Goal: Task Accomplishment & Management: Manage account settings

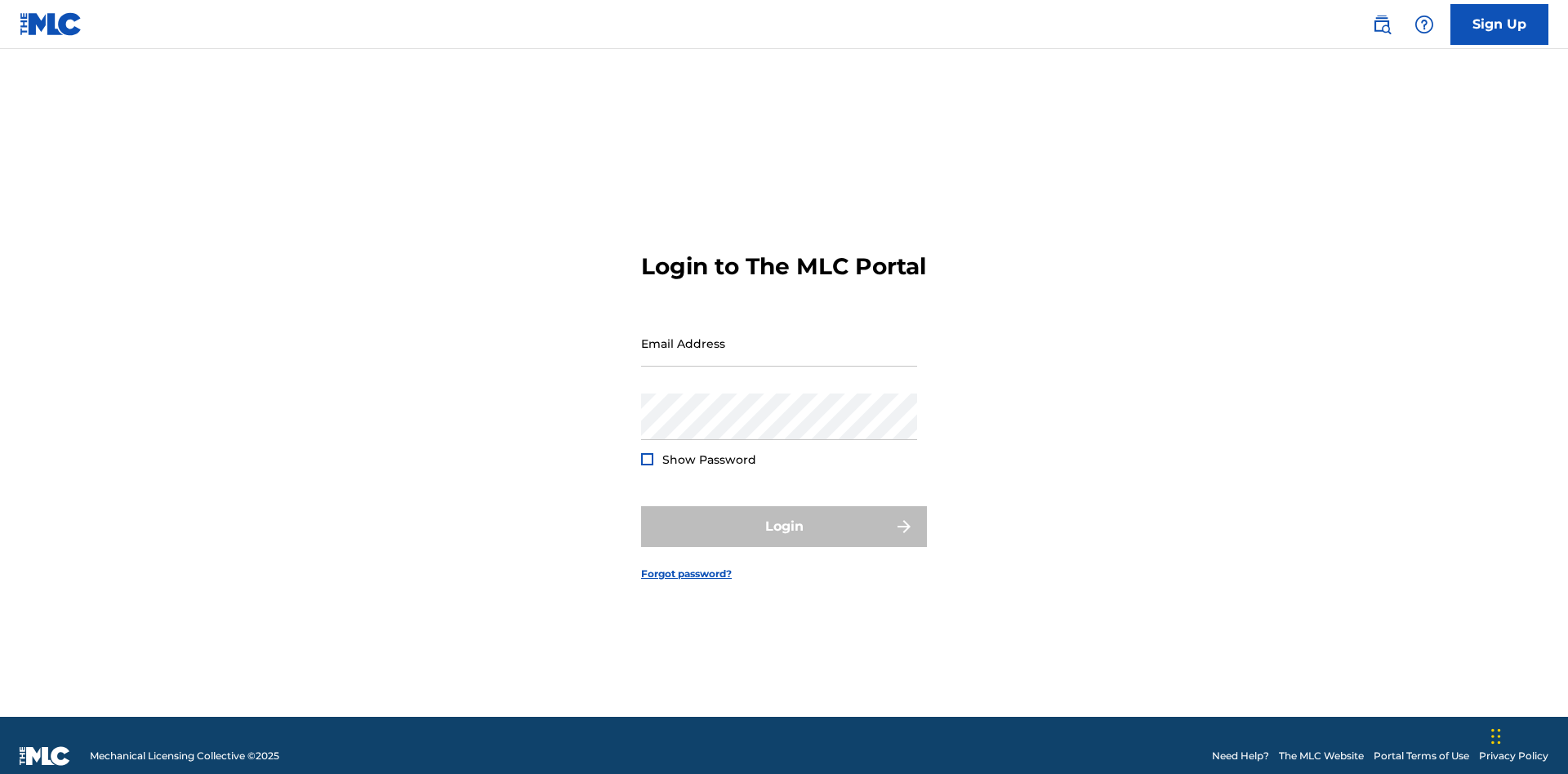
scroll to position [21, 0]
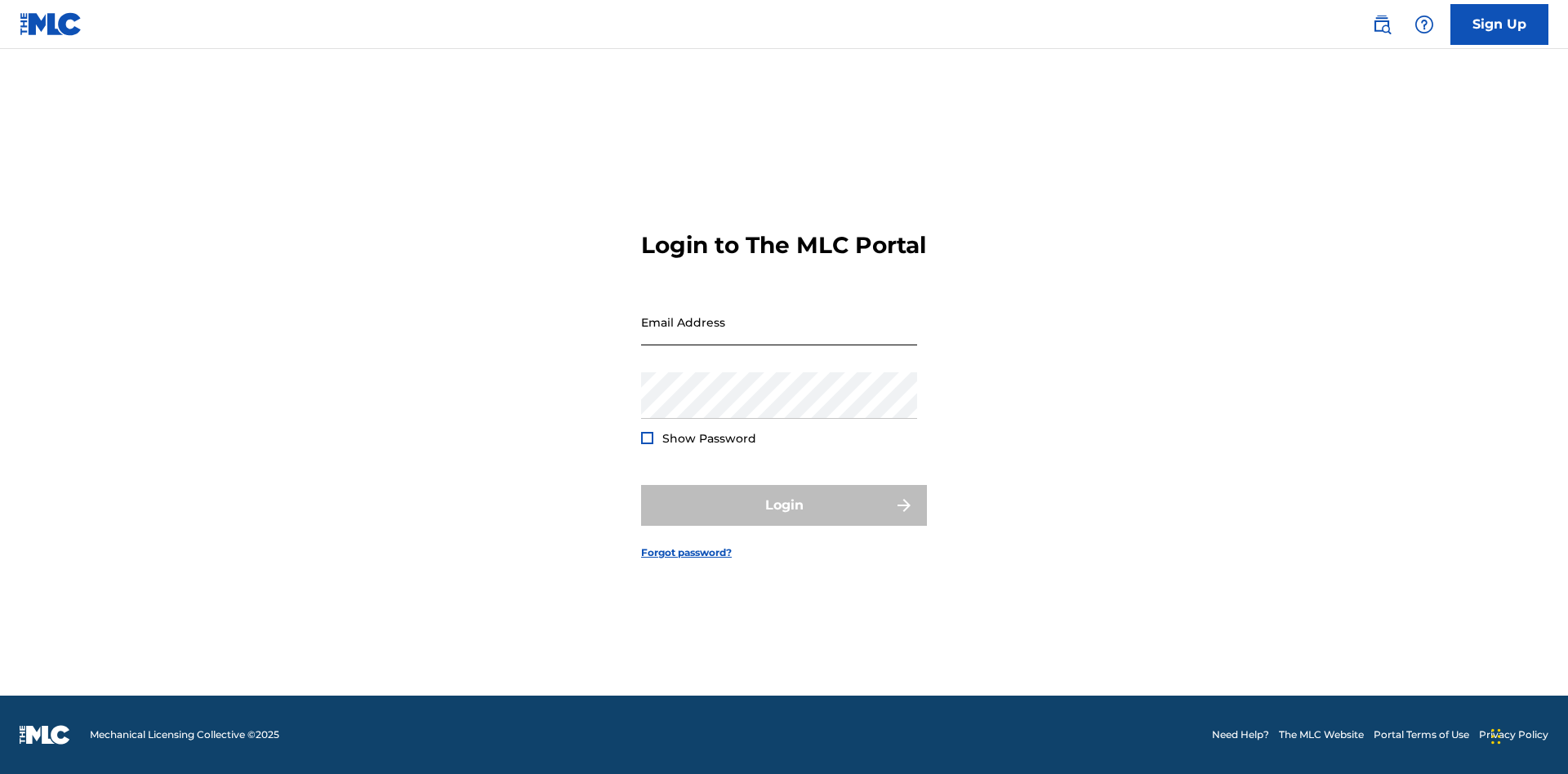
click at [779, 336] on input "Email Address" at bounding box center [779, 322] width 276 height 47
type input "[EMAIL_ADDRESS][DOMAIN_NAME]"
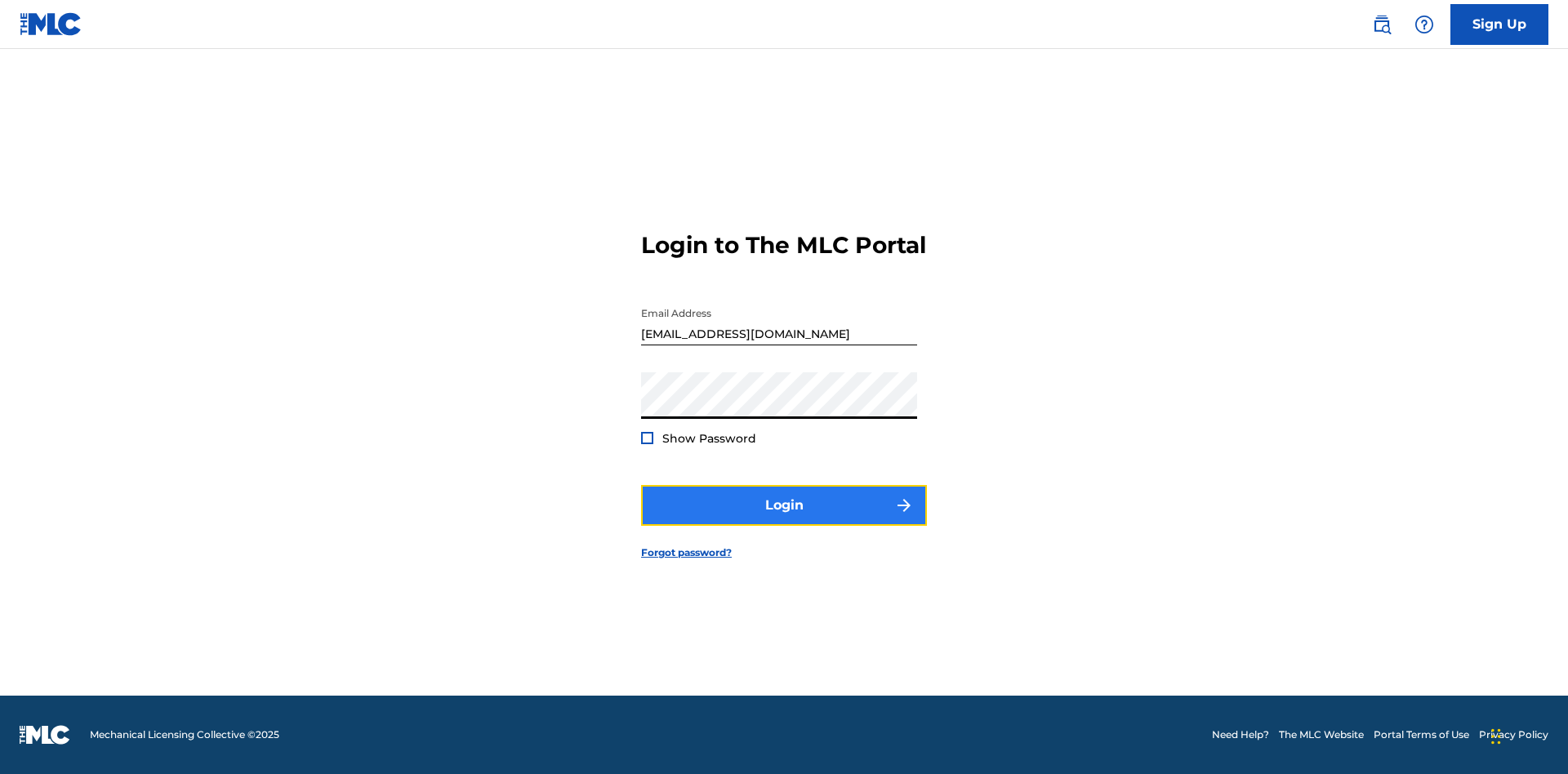
click at [784, 519] on button "Login" at bounding box center [783, 505] width 286 height 41
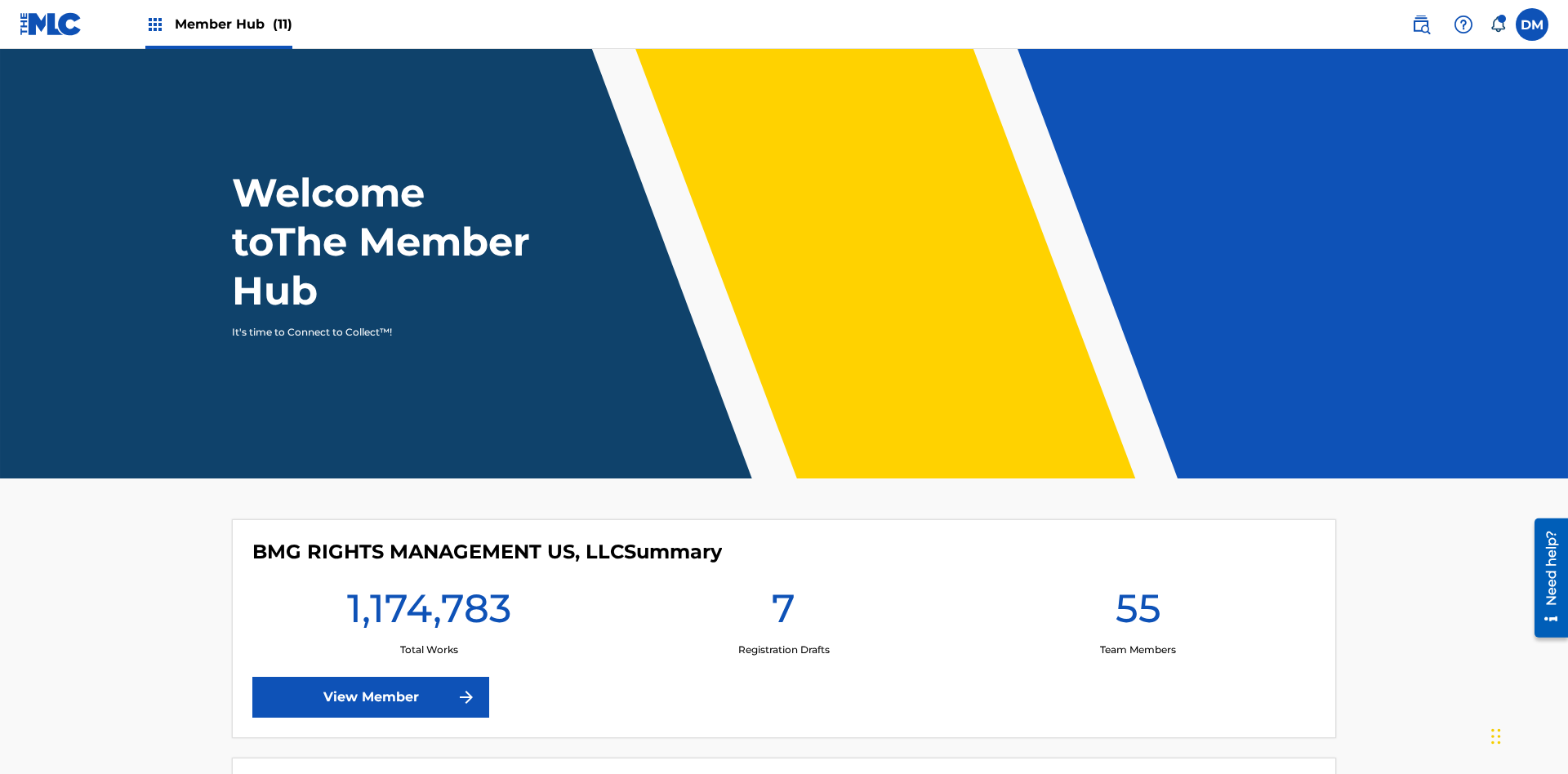
click at [218, 23] on span "Member Hub (11)" at bounding box center [234, 24] width 117 height 18
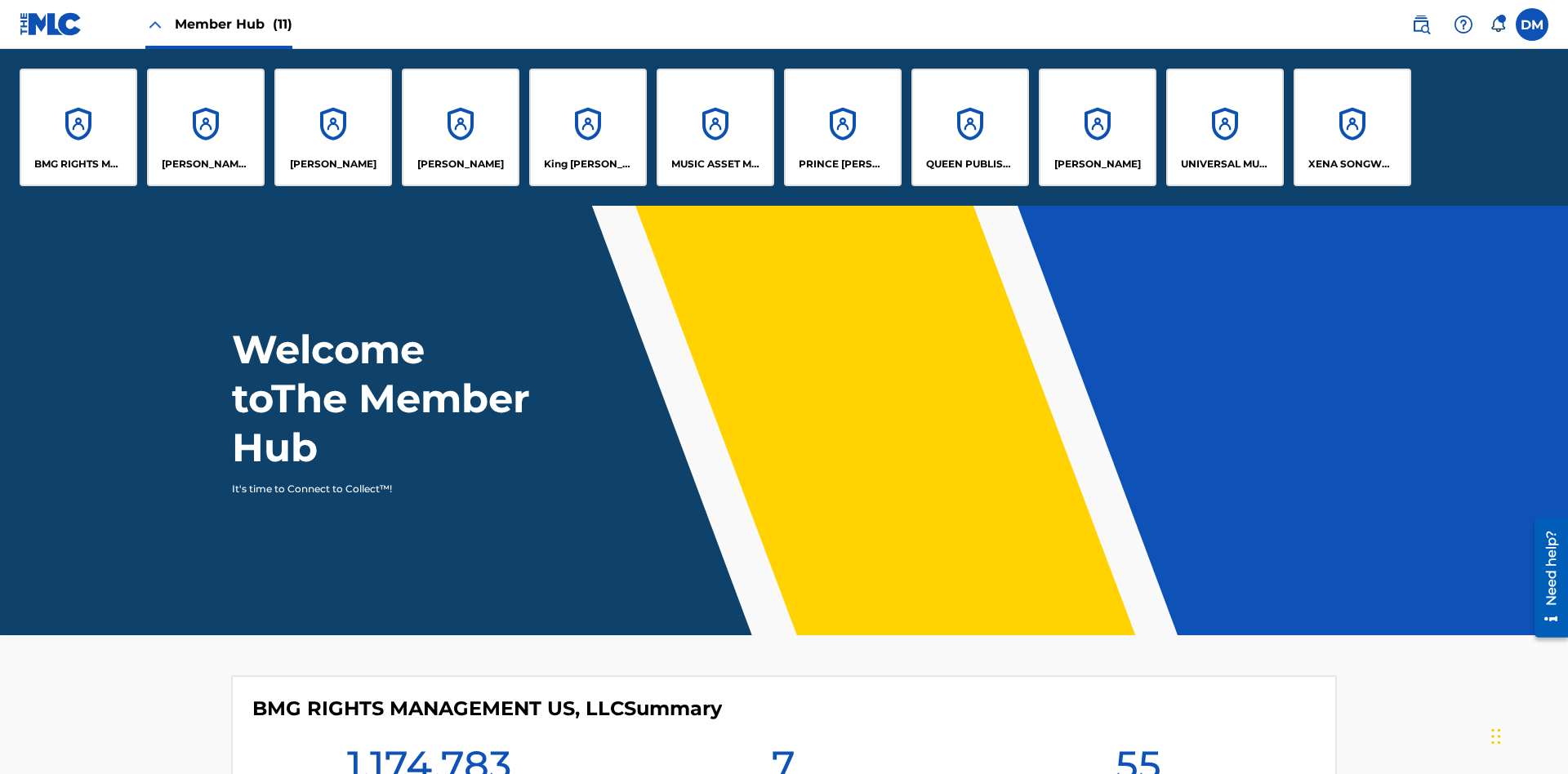
scroll to position [59, 0]
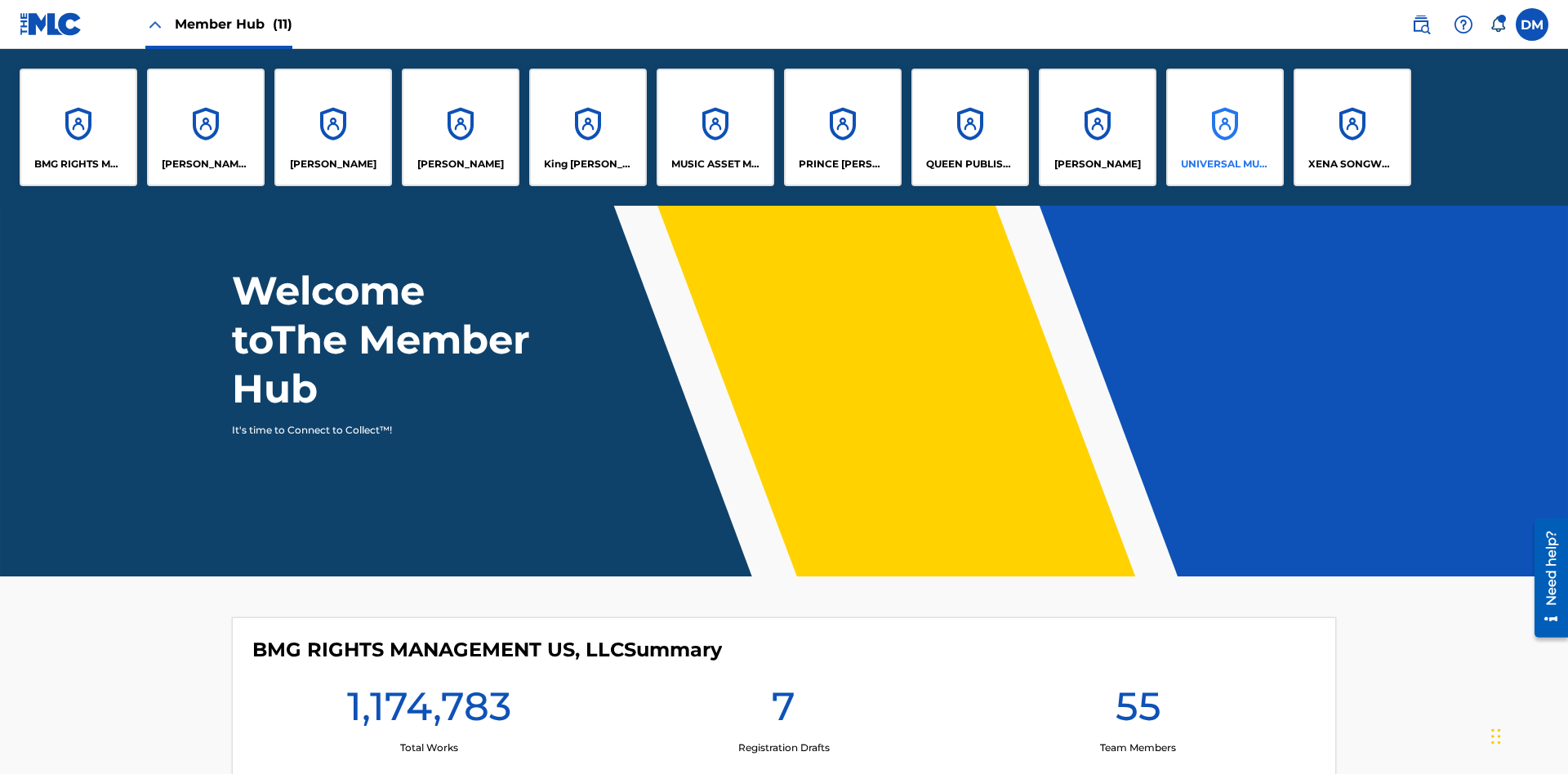
click at [1225, 164] on p "UNIVERSAL MUSIC PUB GROUP" at bounding box center [1225, 164] width 89 height 15
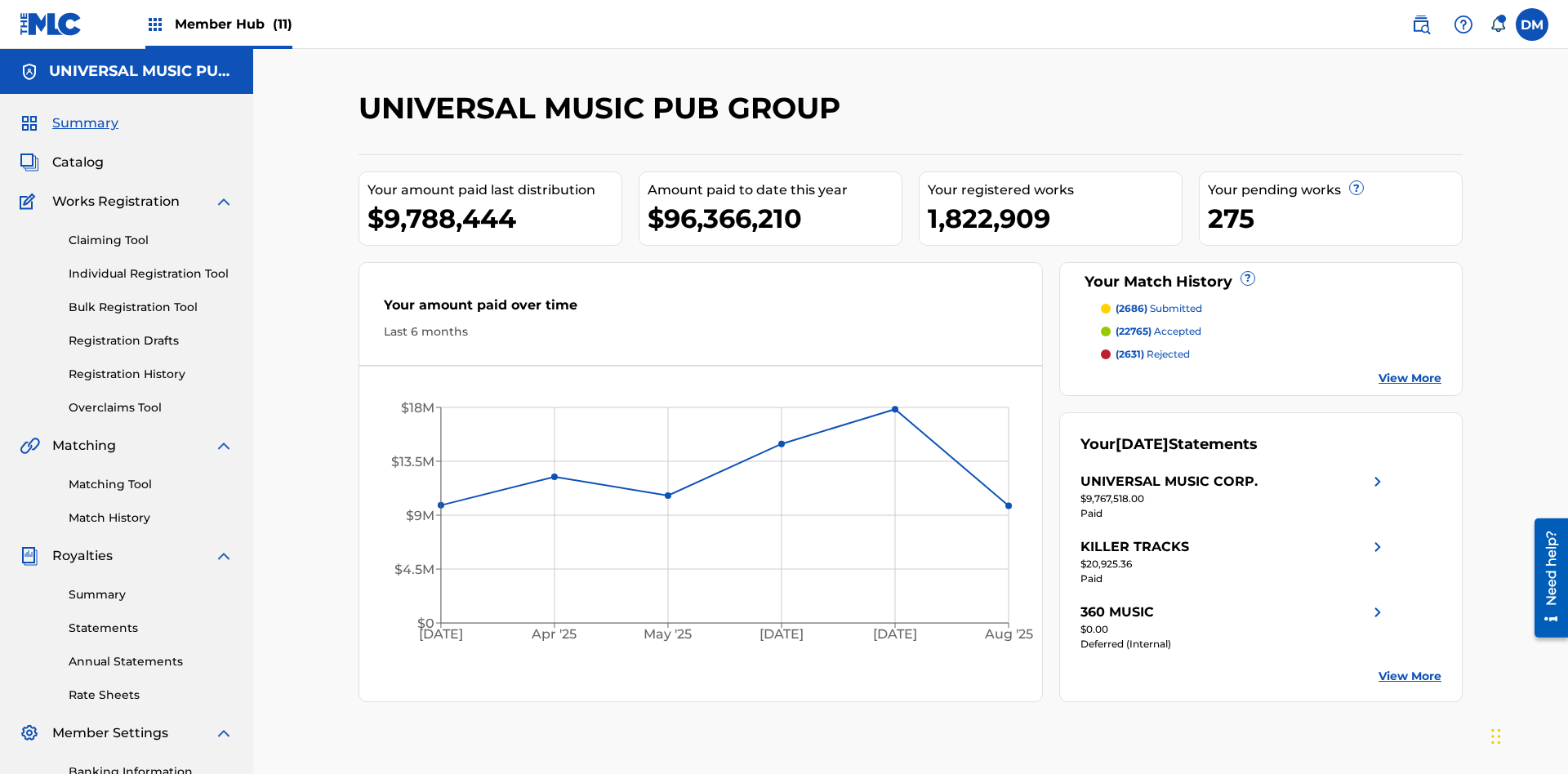
click at [84, 114] on span "Summary" at bounding box center [85, 123] width 66 height 19
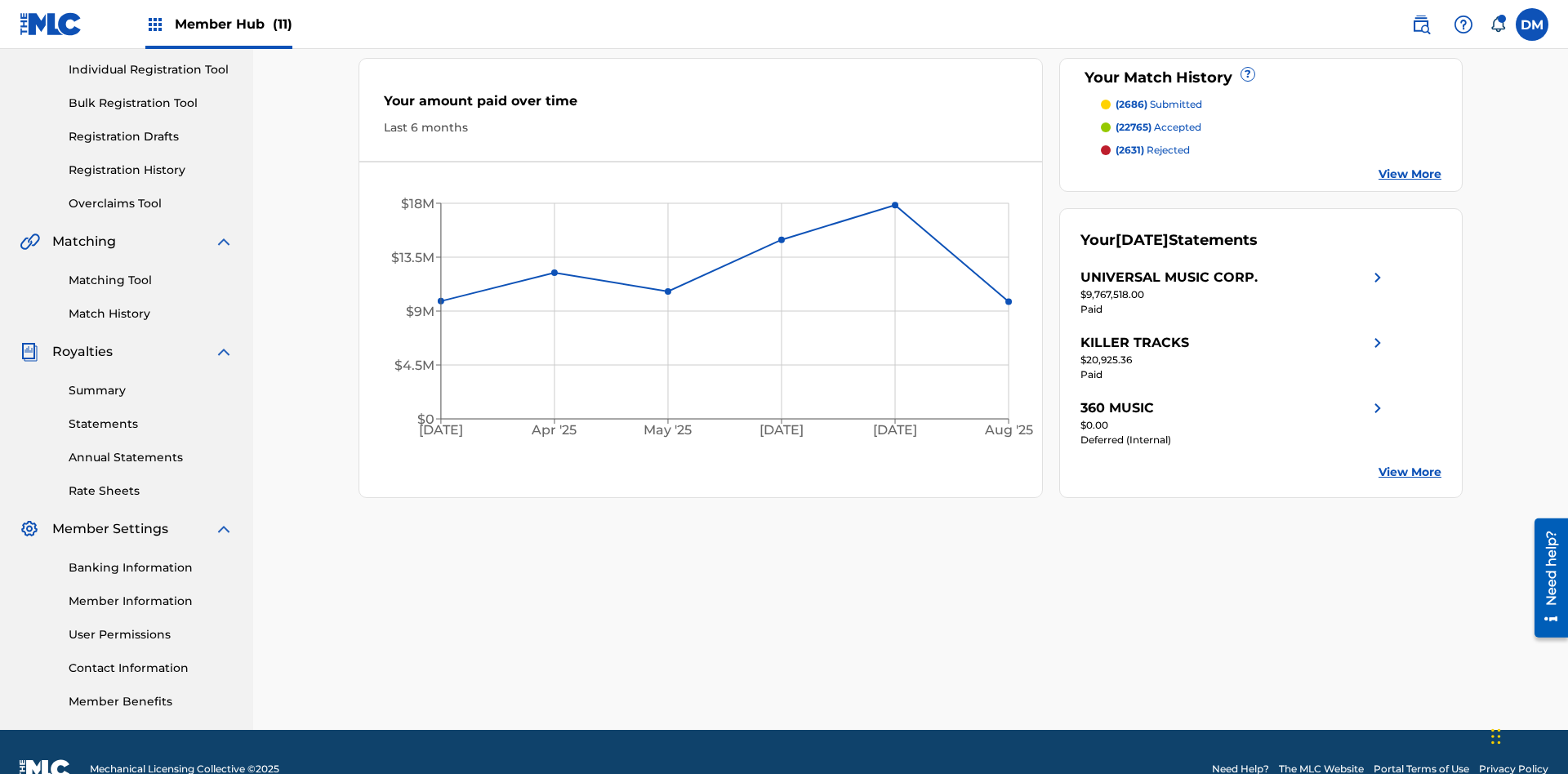
click at [1130, 105] on span "(2686)" at bounding box center [1132, 104] width 32 height 13
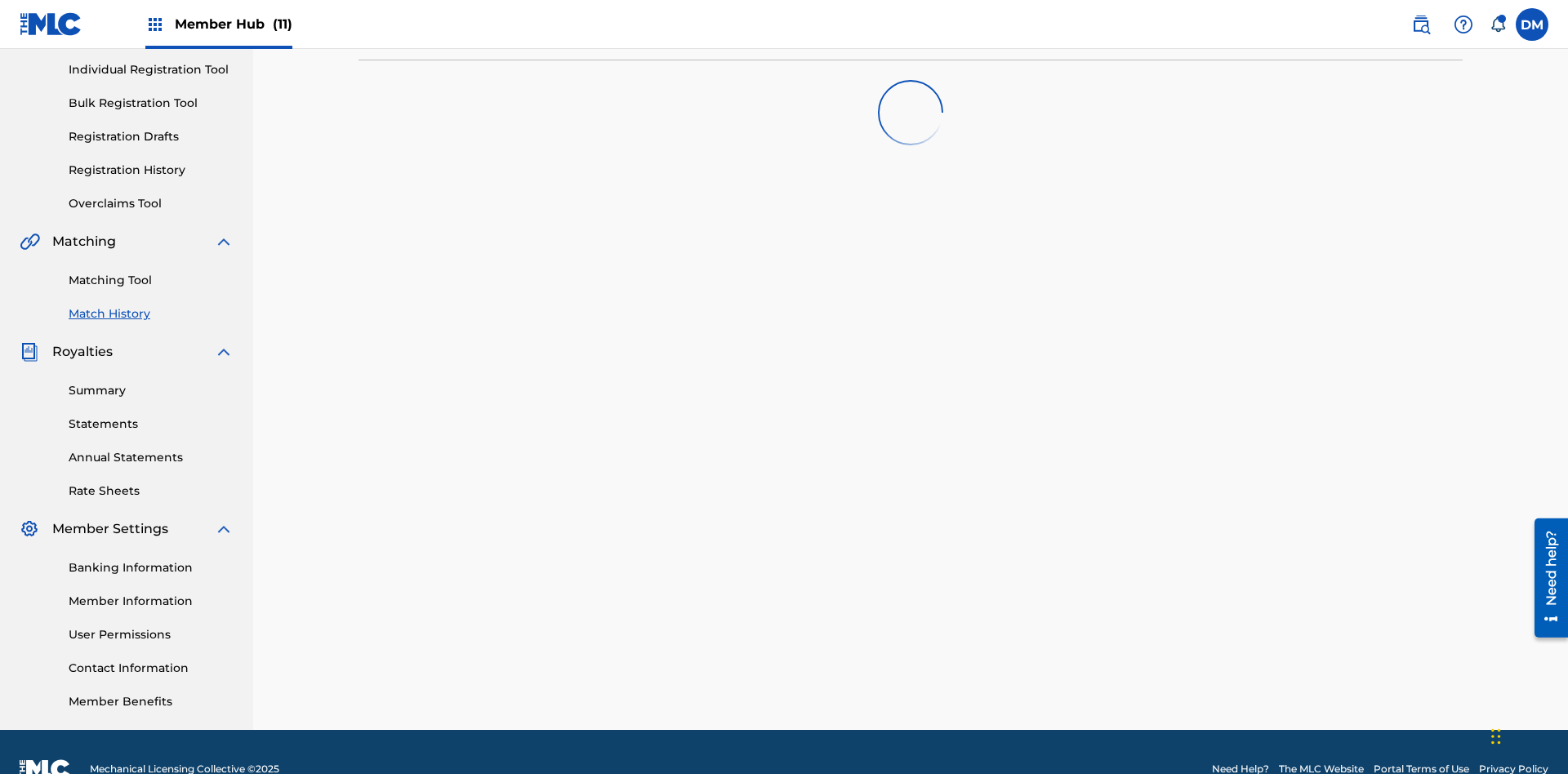
click at [1401, 49] on span "Filters ( 2 )" at bounding box center [1400, 39] width 64 height 19
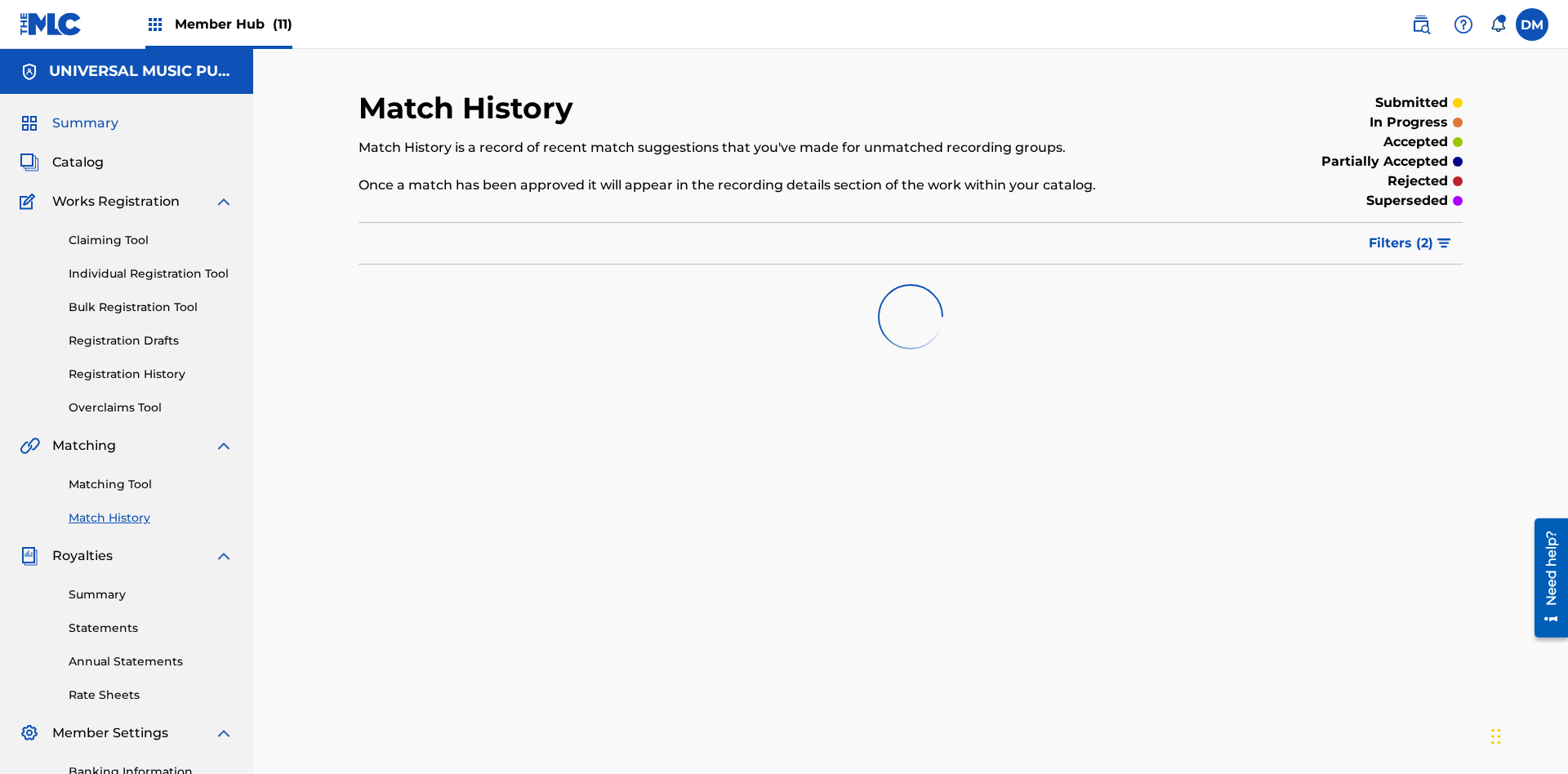
click at [1401, 234] on span "Filters ( 2 )" at bounding box center [1400, 243] width 64 height 19
click at [84, 114] on span "Summary" at bounding box center [85, 123] width 66 height 19
click at [1401, 234] on span "Filters ( 2 )" at bounding box center [1400, 243] width 64 height 19
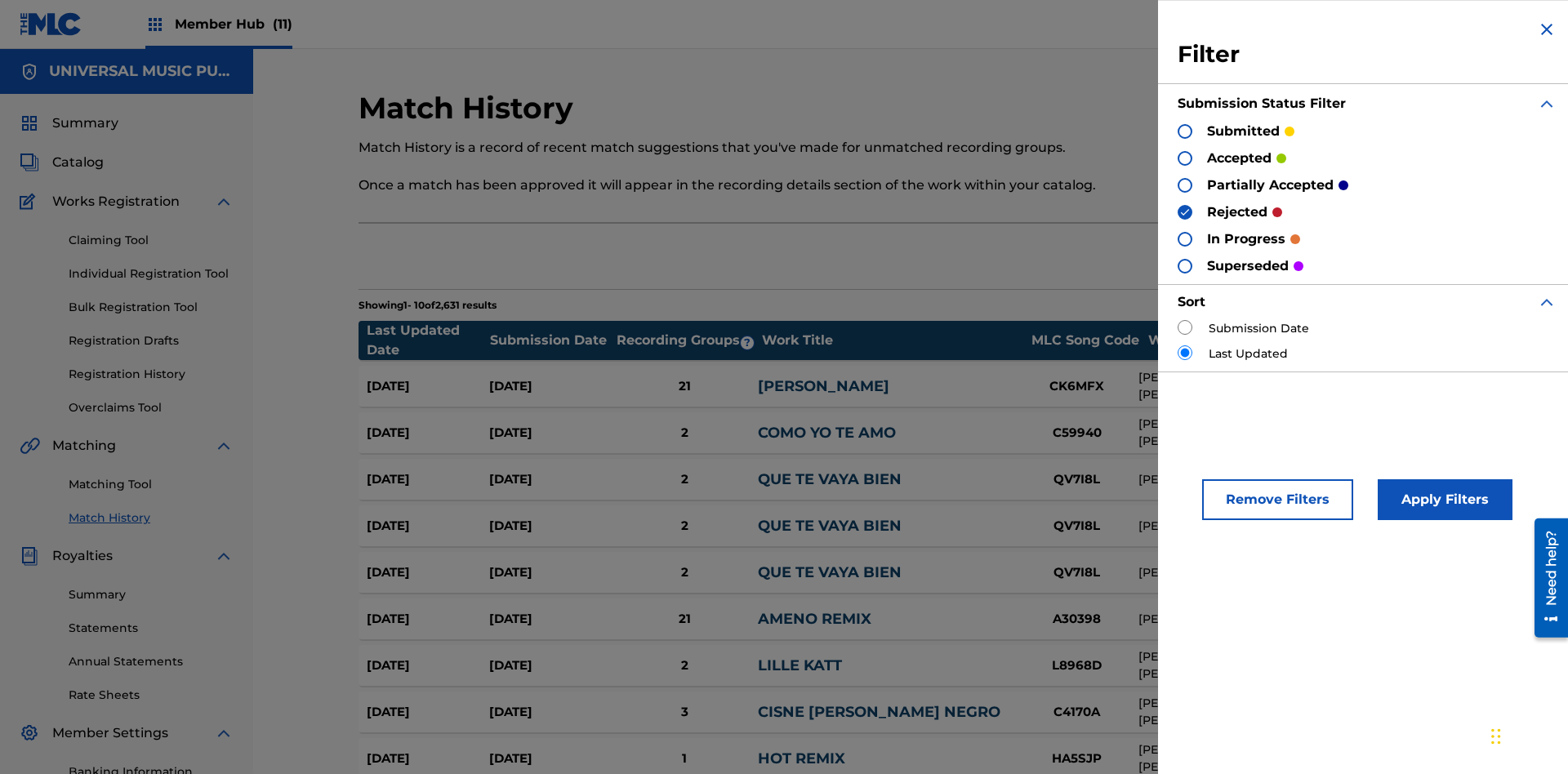
click at [1547, 29] on img at bounding box center [1546, 28] width 19 height 19
